Goal: Information Seeking & Learning: Learn about a topic

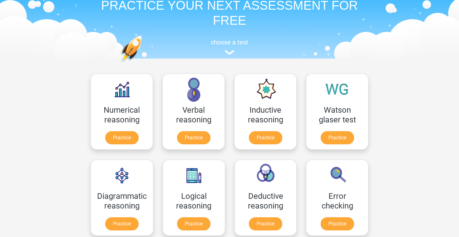
scroll to position [31, 0]
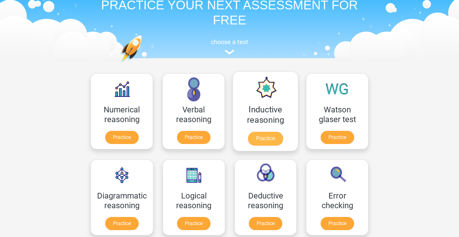
click at [269, 138] on link "Practice" at bounding box center [265, 139] width 35 height 14
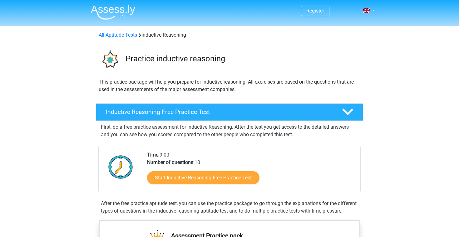
click at [317, 12] on link "Register" at bounding box center [316, 11] width 18 height 6
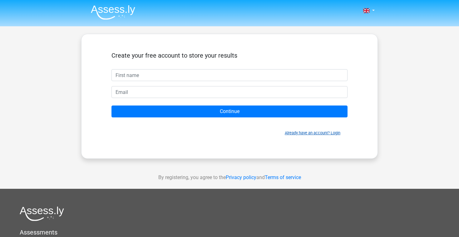
click at [314, 134] on link "Already have an account? Login" at bounding box center [313, 132] width 56 height 5
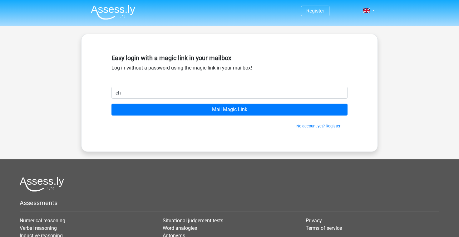
type input "c"
type input "[EMAIL_ADDRESS][DOMAIN_NAME]"
click at [230, 109] on input "Mail Magic Link" at bounding box center [230, 109] width 236 height 12
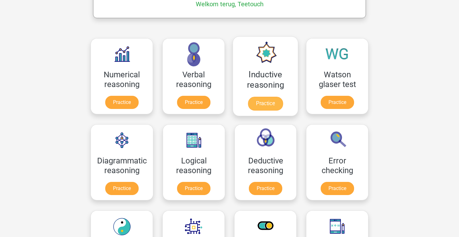
scroll to position [113, 0]
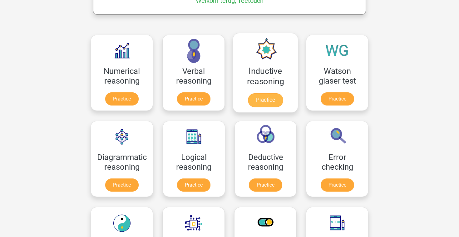
click at [266, 103] on link "Practice" at bounding box center [265, 100] width 35 height 14
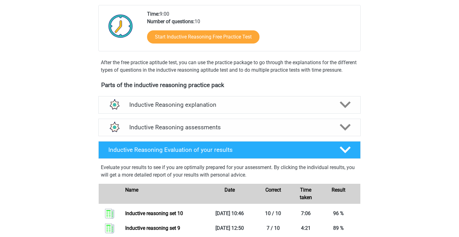
scroll to position [141, 0]
click at [226, 131] on h4 "Inductive Reasoning assessments" at bounding box center [229, 126] width 201 height 7
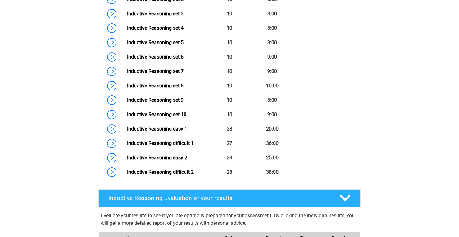
scroll to position [340, 0]
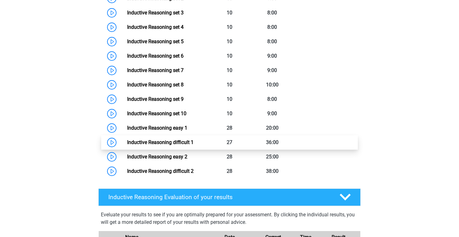
click at [192, 145] on link "Inductive Reasoning difficult 1" at bounding box center [160, 142] width 67 height 6
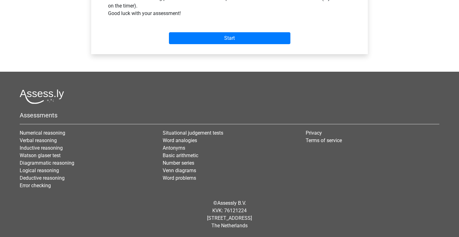
scroll to position [257, 0]
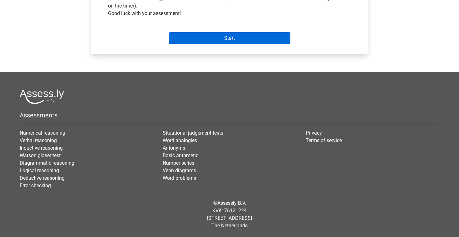
click at [212, 41] on input "Start" at bounding box center [230, 38] width 122 height 12
